Goal: Information Seeking & Learning: Learn about a topic

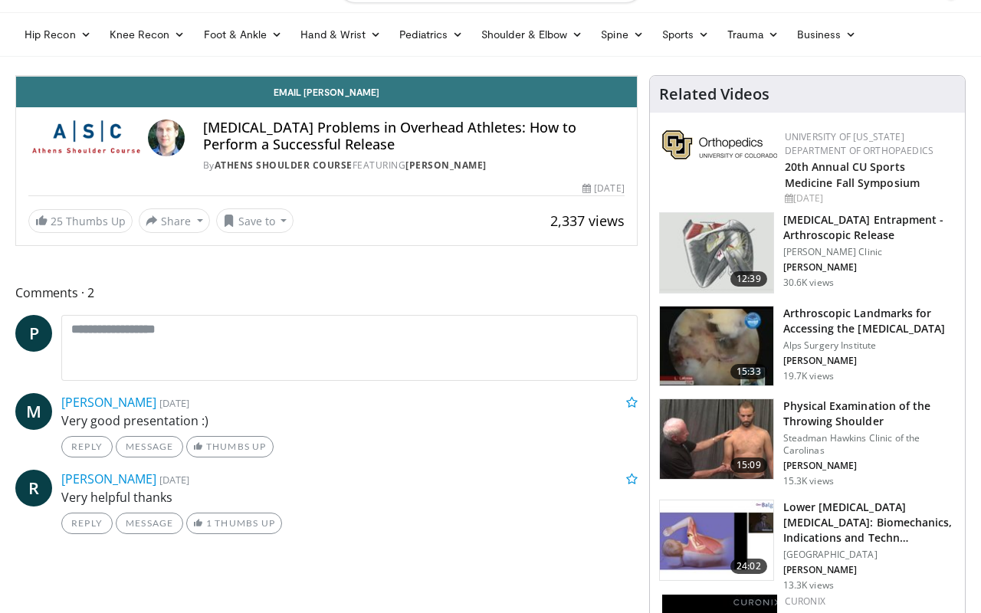
scroll to position [80, 0]
click at [637, 76] on span "Video Player" at bounding box center [621, 60] width 31 height 31
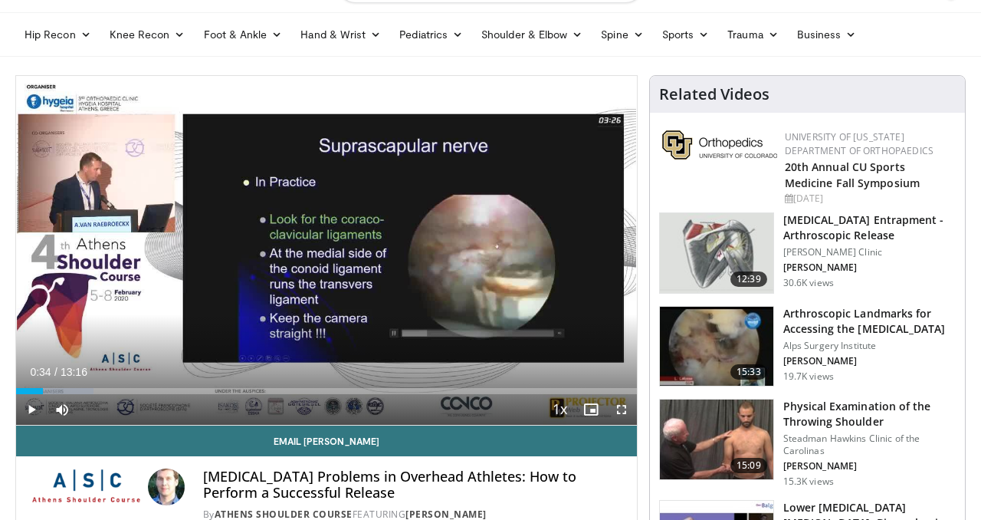
scroll to position [0, 0]
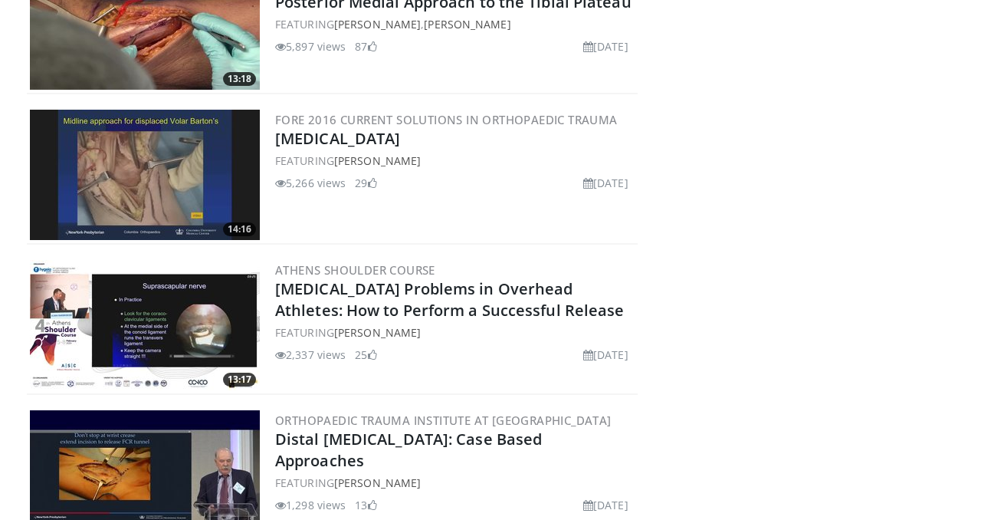
scroll to position [958, 0]
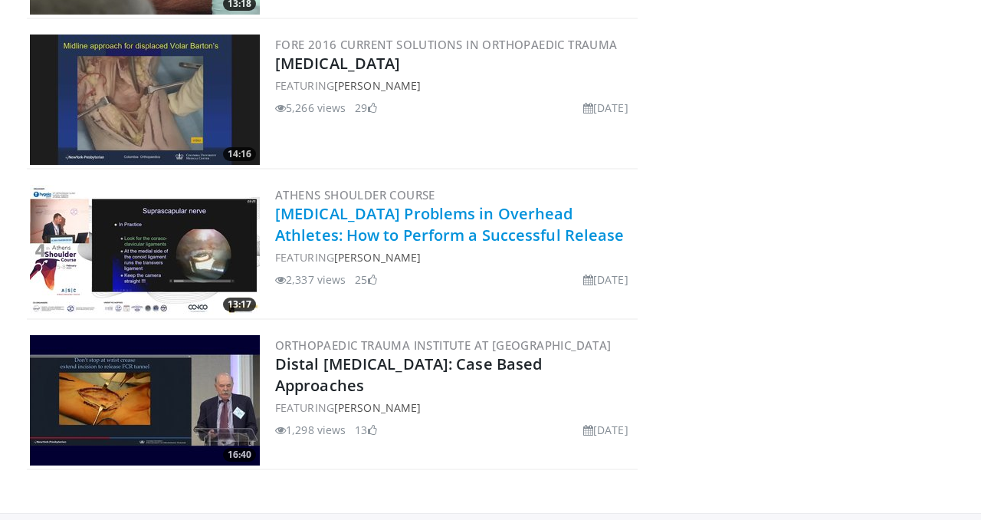
click at [366, 235] on link "Suprascapular Nerve Problems in Overhead Athletes: How to Perform a Successful …" at bounding box center [449, 224] width 349 height 42
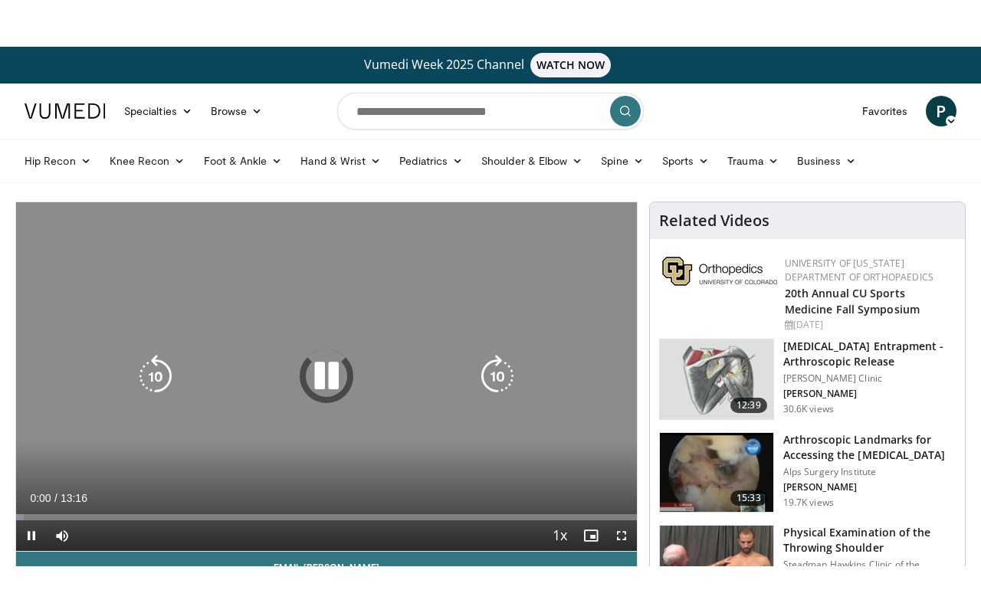
scroll to position [61, 0]
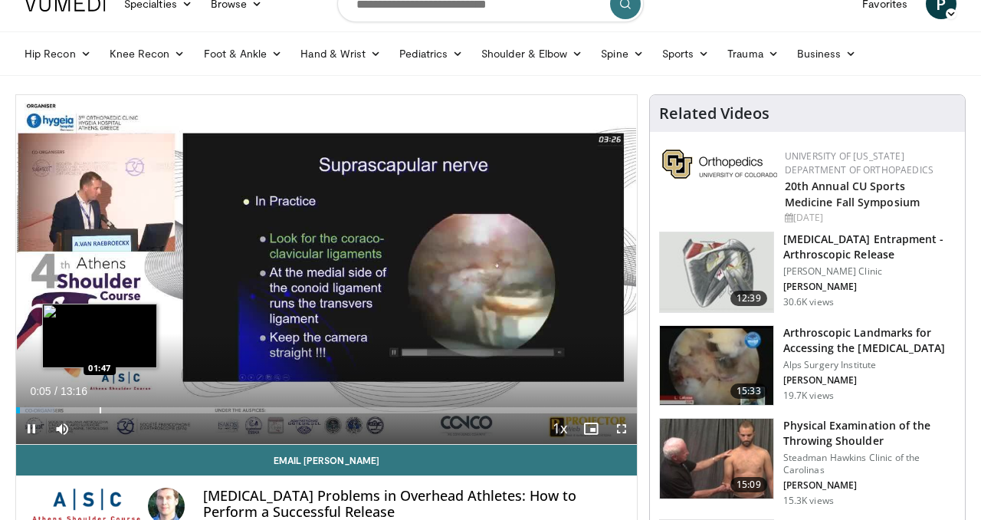
click at [100, 407] on div "Progress Bar" at bounding box center [101, 410] width 2 height 6
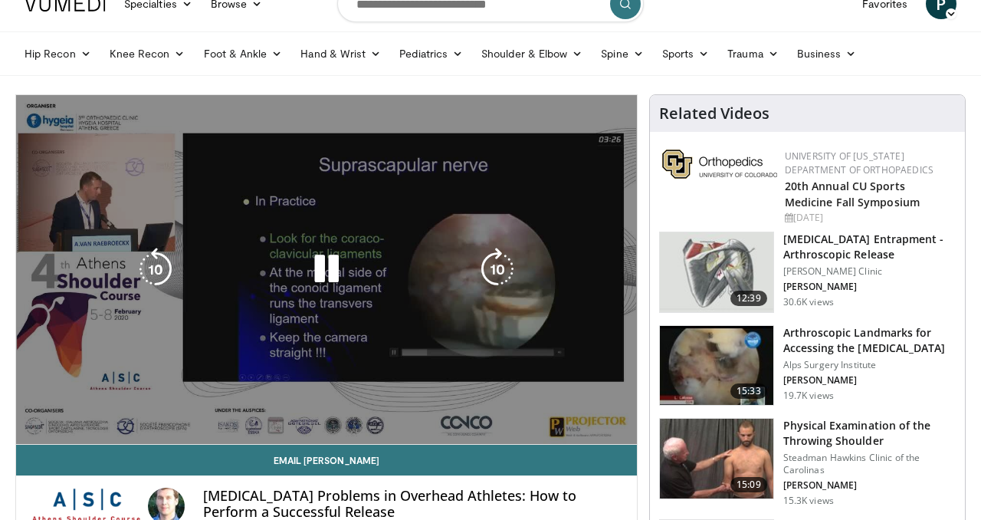
click at [113, 408] on video-js "**********" at bounding box center [326, 269] width 621 height 349
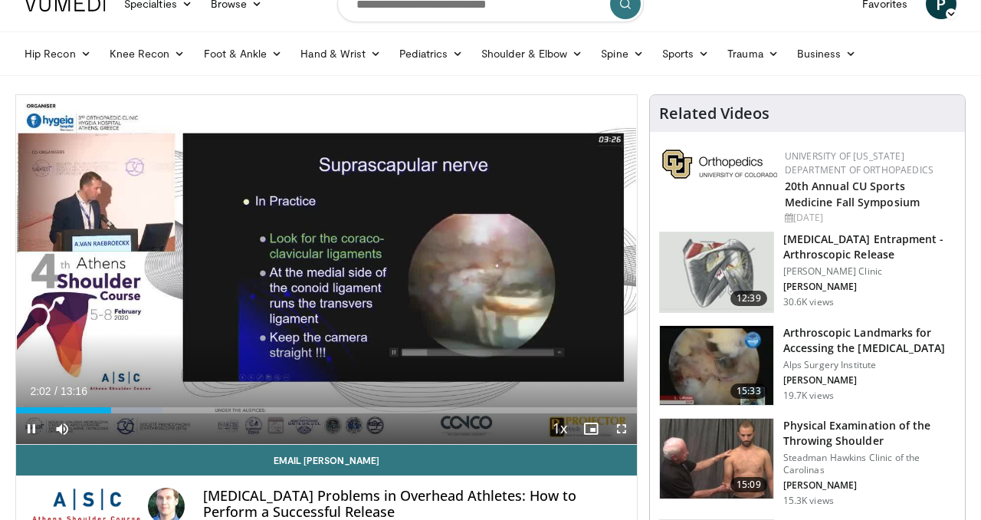
click at [622, 425] on span "Video Player" at bounding box center [621, 428] width 31 height 31
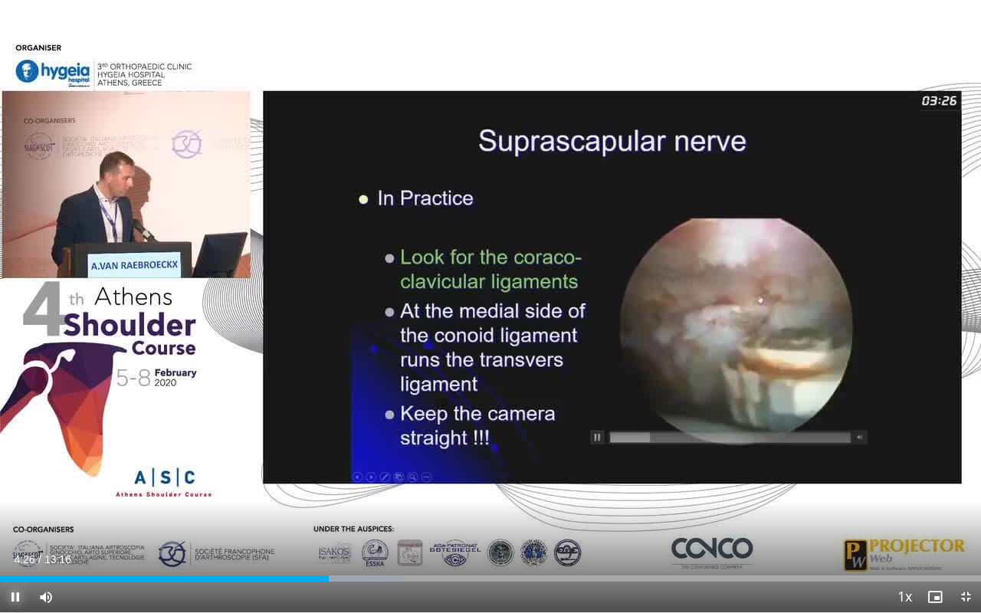
click at [12, 519] on span "Video Player" at bounding box center [15, 597] width 31 height 31
click at [15, 519] on span "Video Player" at bounding box center [15, 597] width 31 height 31
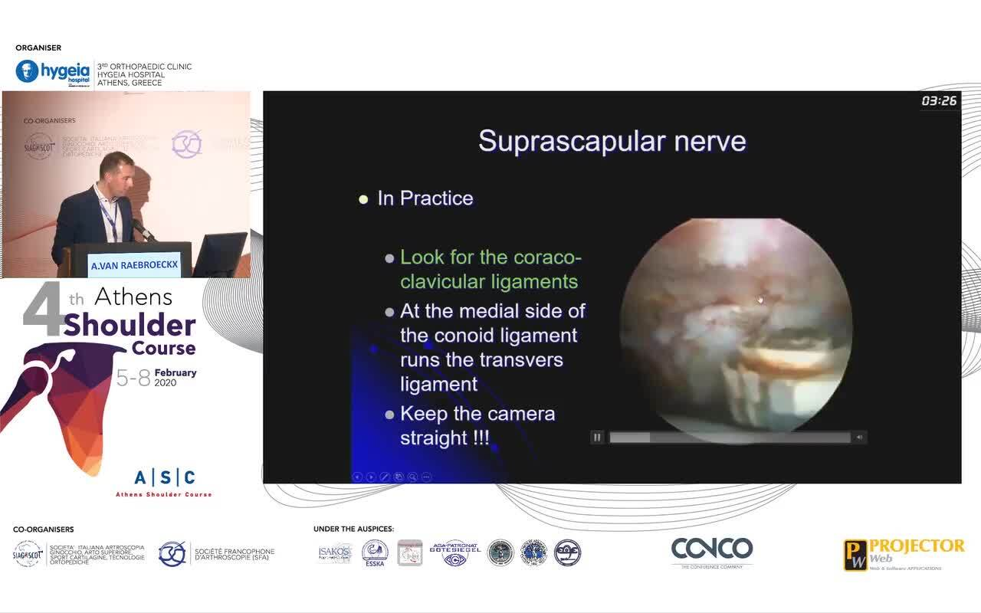
click at [15, 519] on div "10 seconds Tap to unmute" at bounding box center [490, 306] width 981 height 612
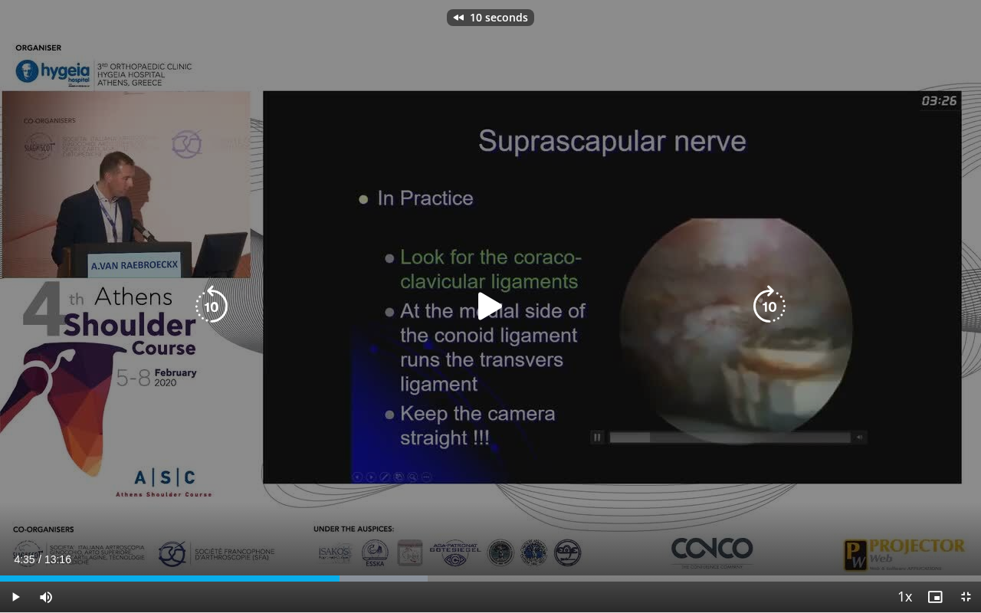
click at [486, 317] on icon "Video Player" at bounding box center [490, 306] width 43 height 43
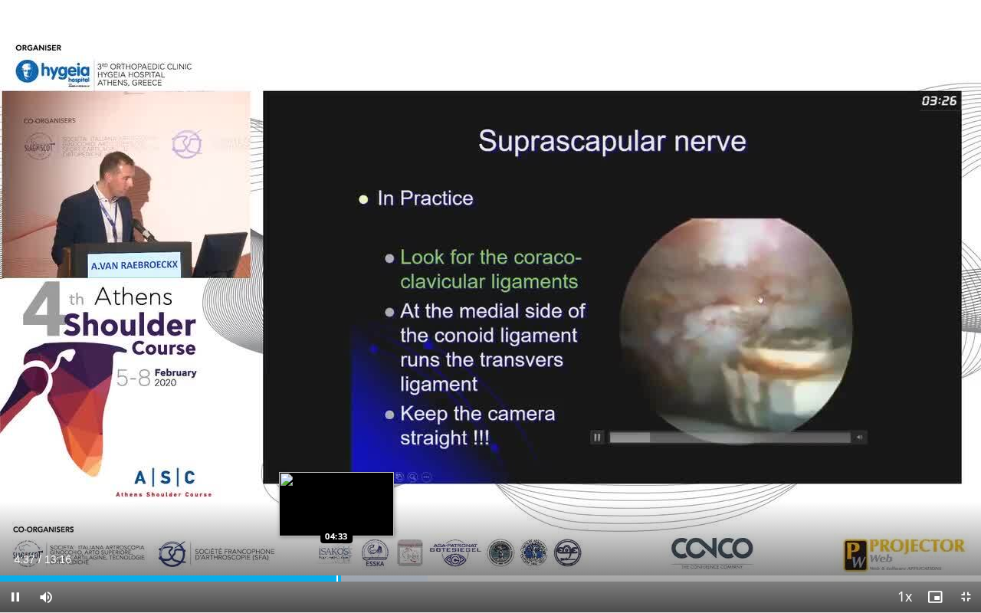
click at [336, 519] on div "Progress Bar" at bounding box center [337, 579] width 2 height 6
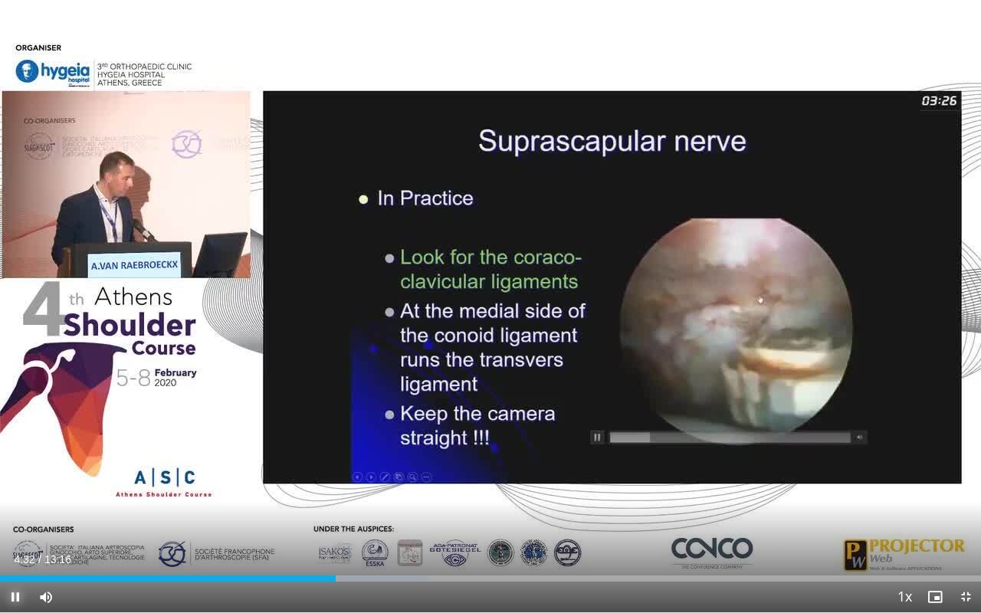
click at [10, 519] on span "Video Player" at bounding box center [15, 597] width 31 height 31
click at [0, 519] on button "Play" at bounding box center [15, 597] width 31 height 31
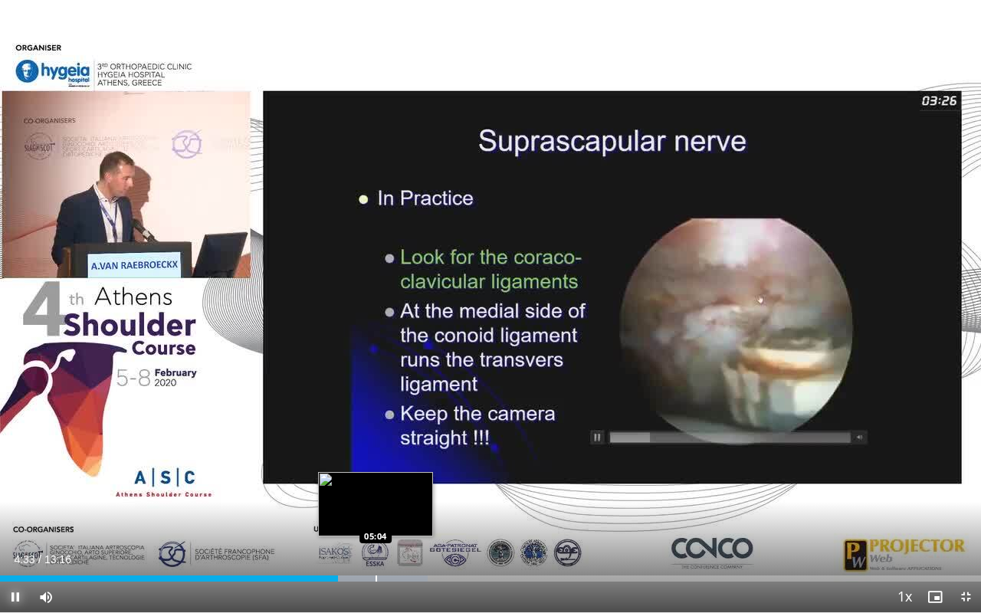
click at [0, 519] on button "Pause" at bounding box center [15, 597] width 31 height 31
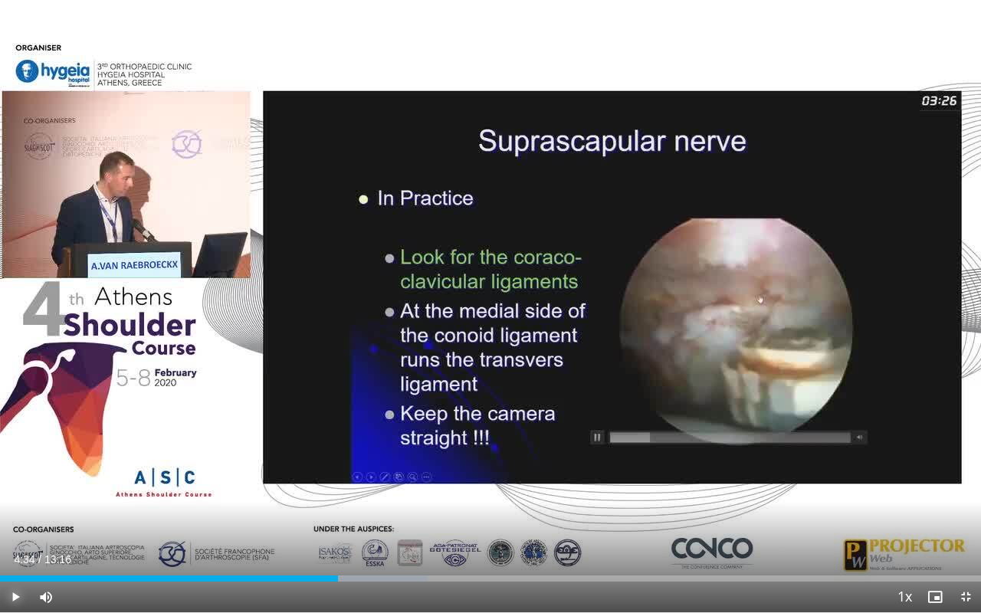
click at [0, 519] on button "Play" at bounding box center [15, 597] width 31 height 31
click at [0, 519] on button "Pause" at bounding box center [15, 597] width 31 height 31
click at [0, 519] on button "Play" at bounding box center [15, 597] width 31 height 31
click at [0, 519] on button "Pause" at bounding box center [15, 597] width 31 height 31
click at [0, 519] on button "Play" at bounding box center [15, 597] width 31 height 31
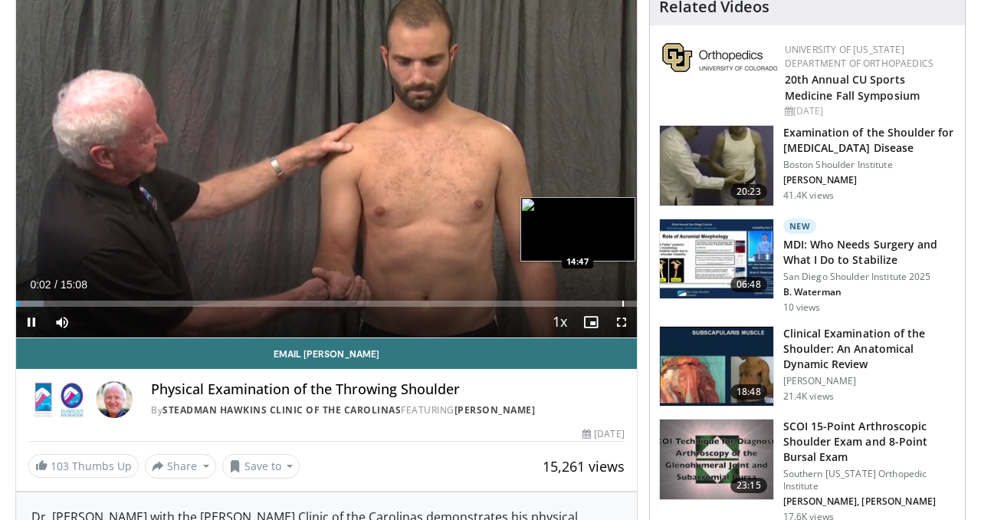
click at [622, 301] on div "Loaded : 4.39% 00:03 14:47" at bounding box center [326, 303] width 621 height 6
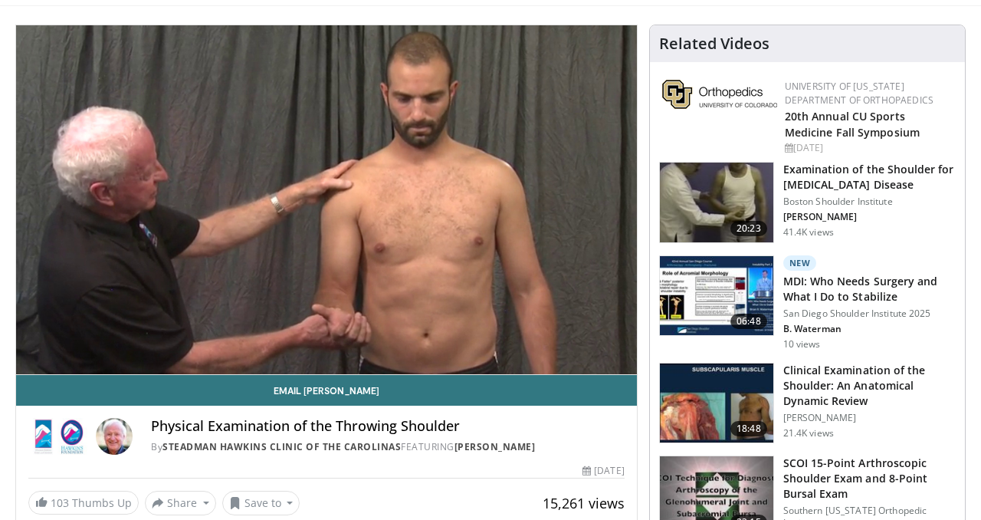
scroll to position [125, 0]
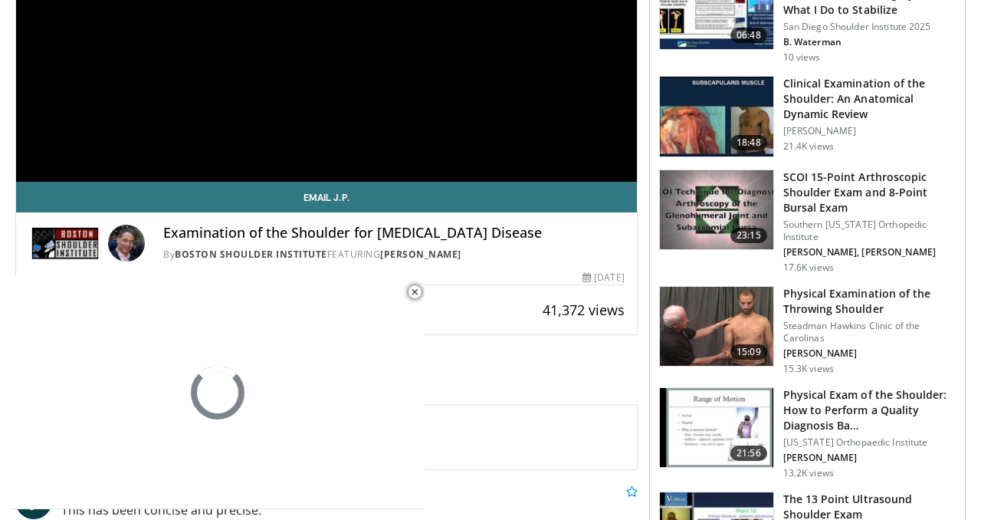
scroll to position [425, 0]
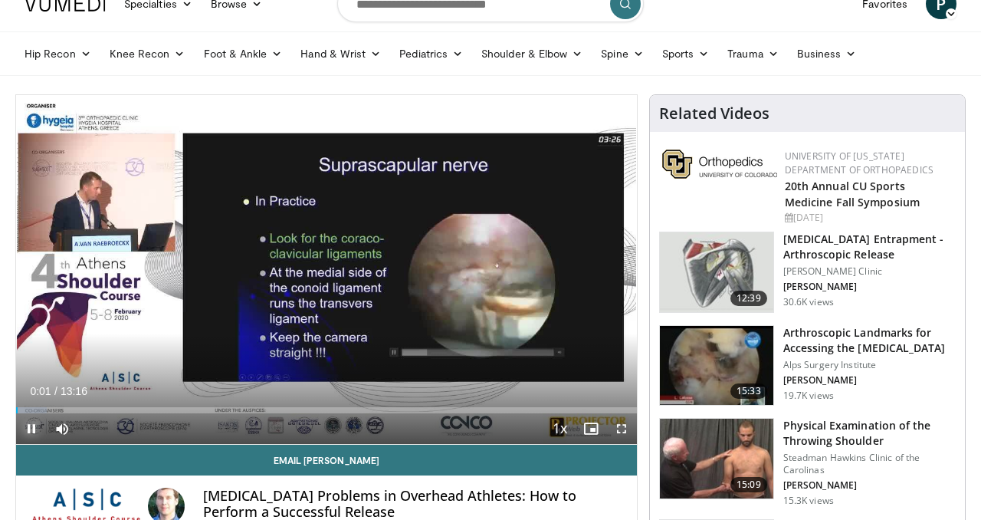
click at [30, 427] on span "Video Player" at bounding box center [31, 428] width 31 height 31
click at [838, 351] on h3 "Arthroscopic Landmarks for Accessing the [MEDICAL_DATA]" at bounding box center [869, 340] width 172 height 31
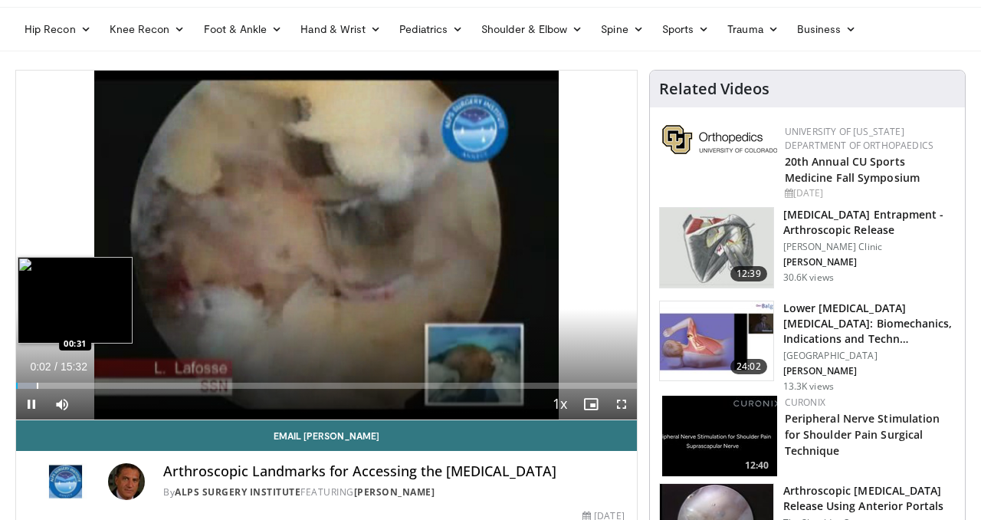
scroll to position [82, 0]
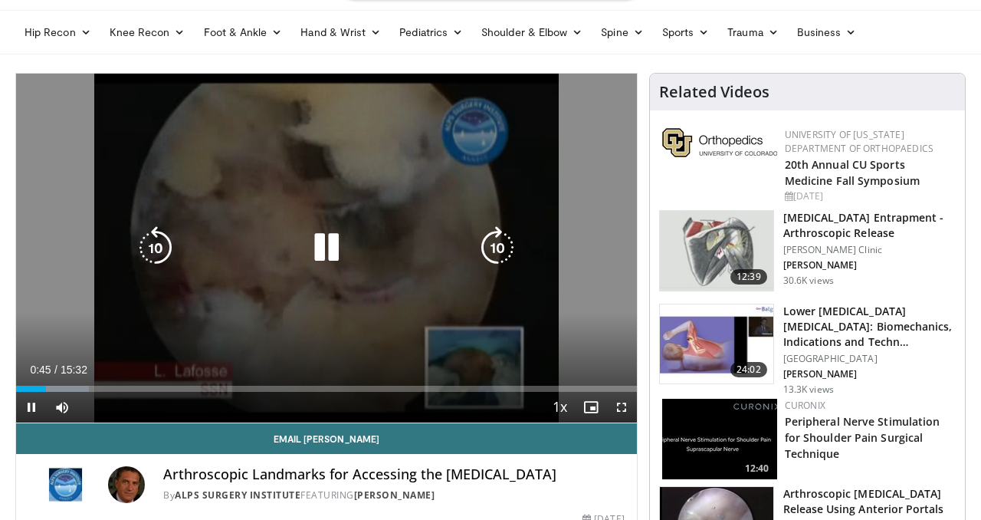
click at [323, 246] on icon "Video Player" at bounding box center [326, 247] width 43 height 43
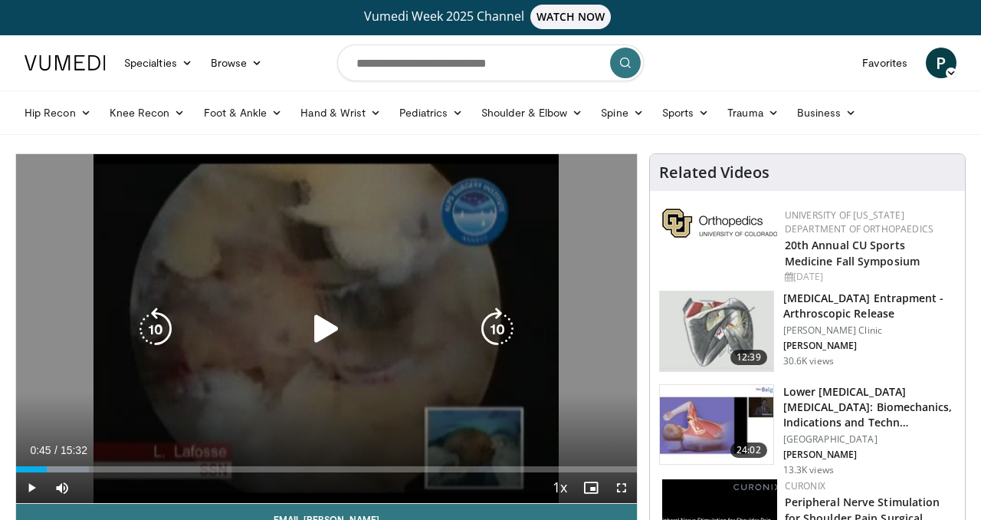
scroll to position [0, 0]
